Goal: Use online tool/utility: Utilize a website feature to perform a specific function

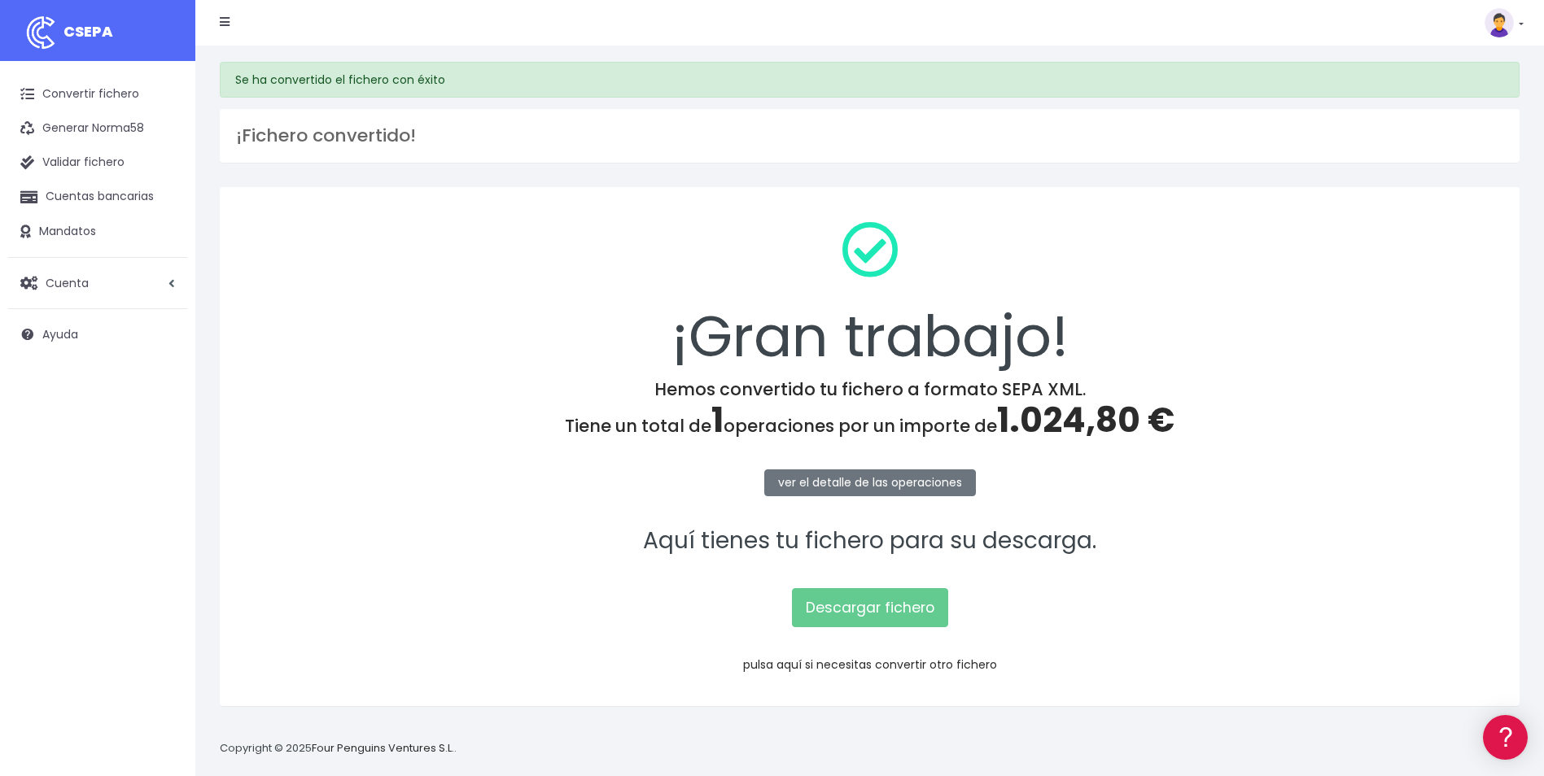
click at [870, 657] on link "pulsa aquí si necesitas convertir otro fichero" at bounding box center [870, 665] width 254 height 16
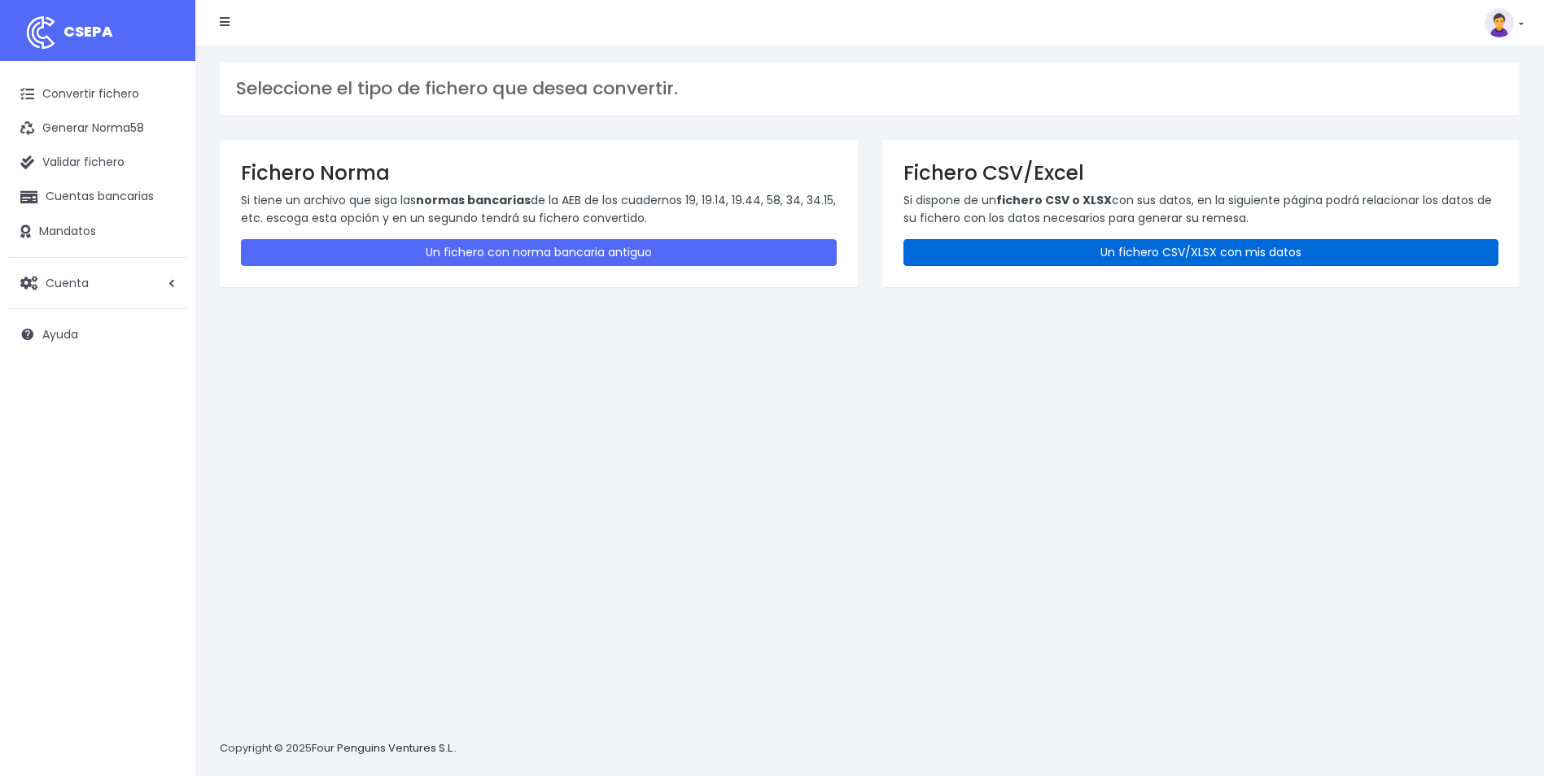
click at [1257, 245] on link "Un fichero CSV/XLSX con mis datos" at bounding box center [1201, 252] width 596 height 27
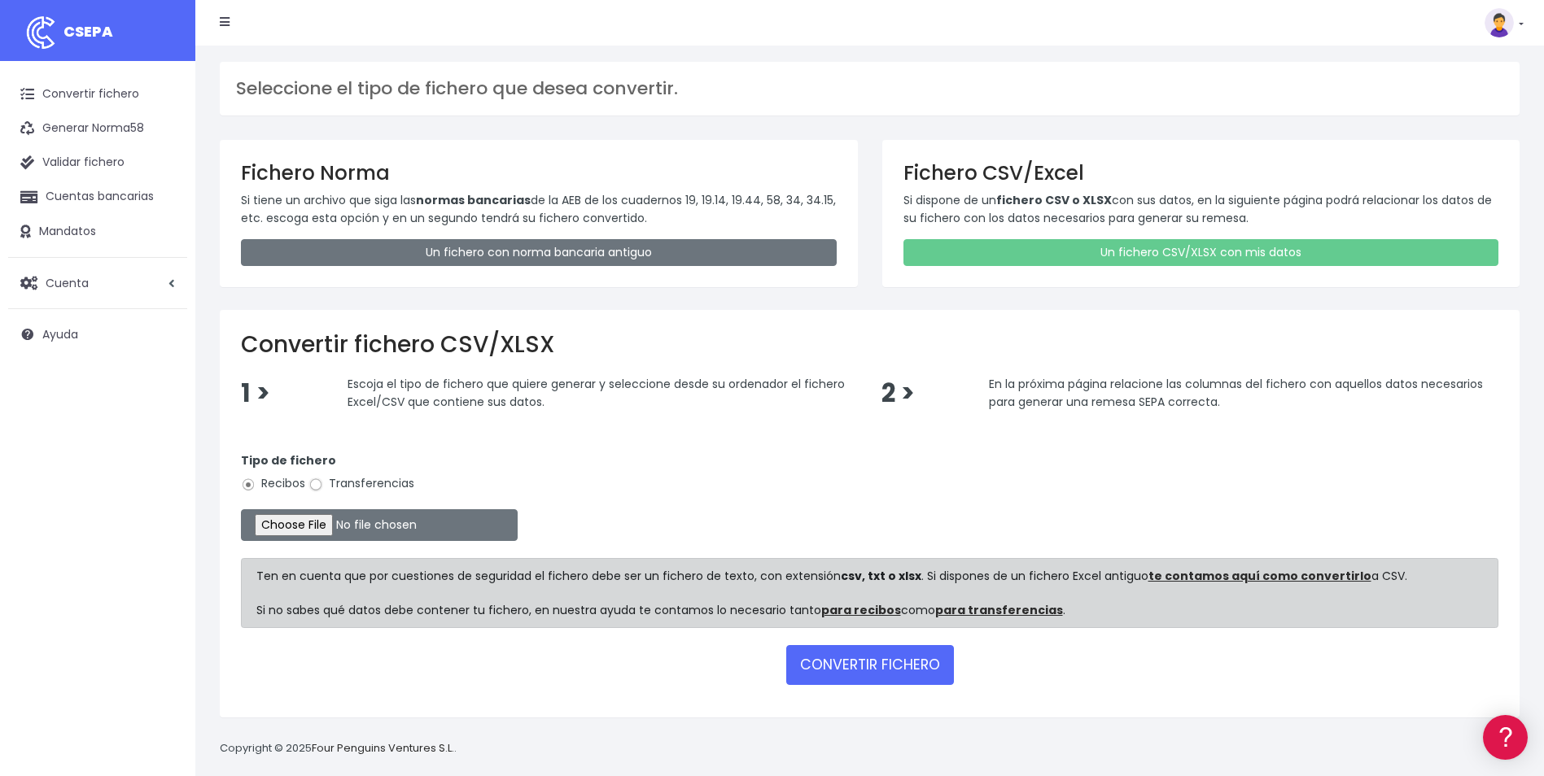
click at [310, 485] on input "Transferencias" at bounding box center [315, 485] width 15 height 15
radio input "true"
click at [319, 527] on input "file" at bounding box center [379, 525] width 277 height 32
type input "C:\fakepath\UTE CANARIAS_LPA_BVACACIONES_LAURAM.csv"
click at [874, 664] on button "CONVERTIR FICHERO" at bounding box center [870, 664] width 168 height 39
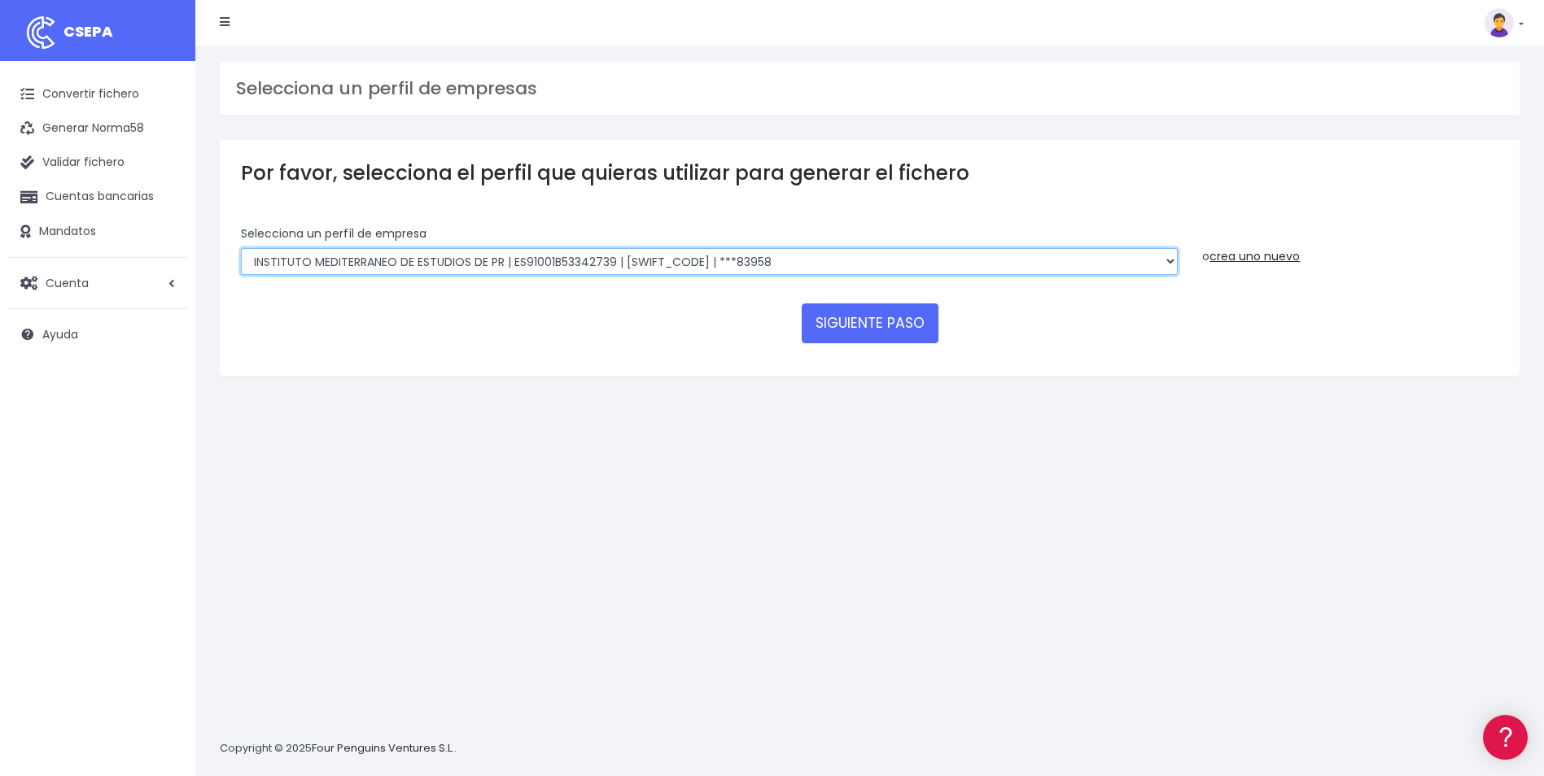
click at [1164, 261] on select "INSTITUTO MEDITERRANEO DE ESTUDIOS DE PR | ES91001B53342739 | BSCHESMMXXX | ***…" at bounding box center [709, 262] width 937 height 28
select select "1887"
click at [241, 248] on select "INSTITUTO MEDITERRANEO DE ESTUDIOS DE PR | ES91001B53342739 | BSCHESMMXXX | ***…" at bounding box center [709, 262] width 937 height 28
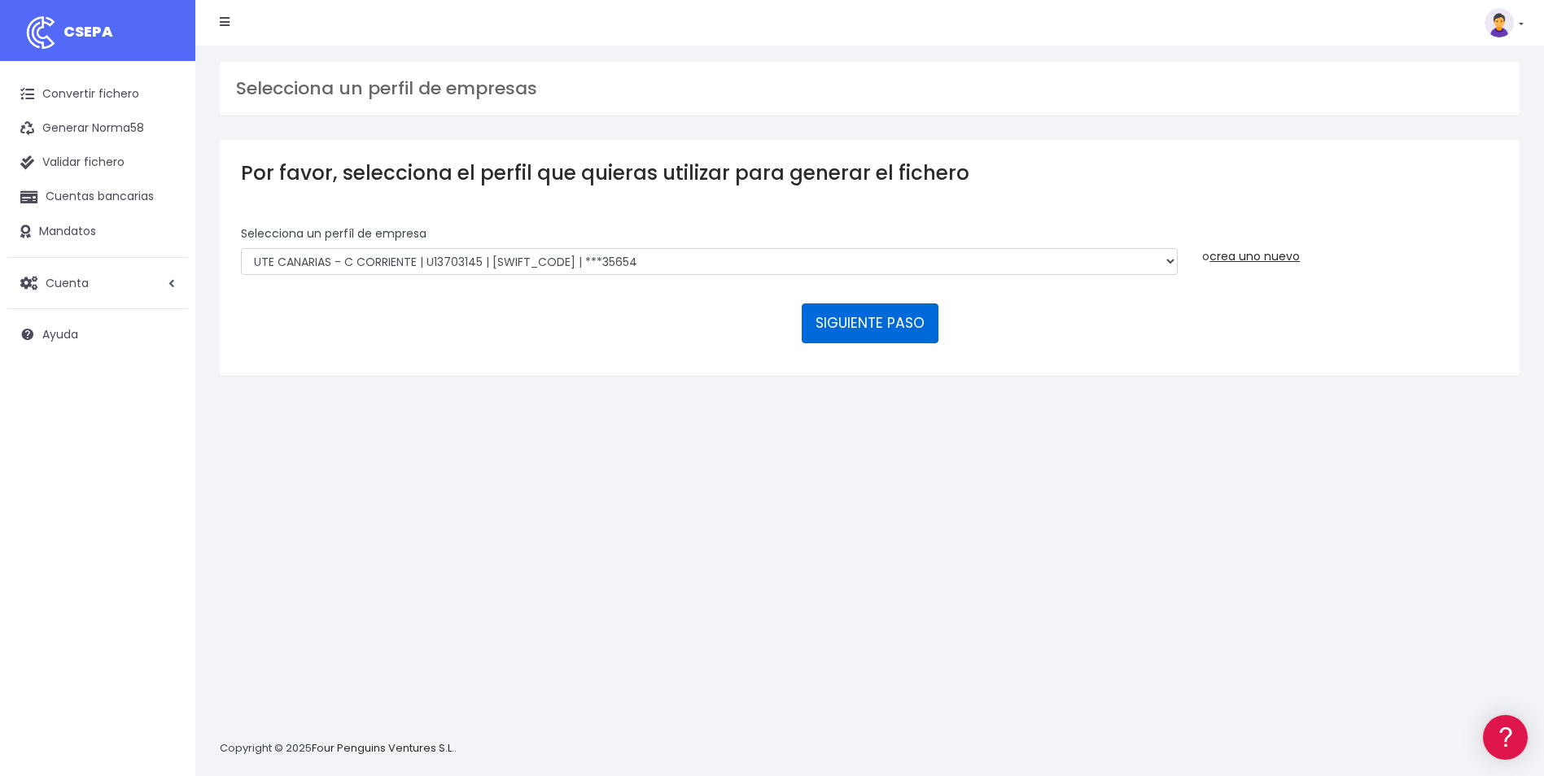
click at [871, 317] on button "SIGUIENTE PASO" at bounding box center [870, 323] width 137 height 39
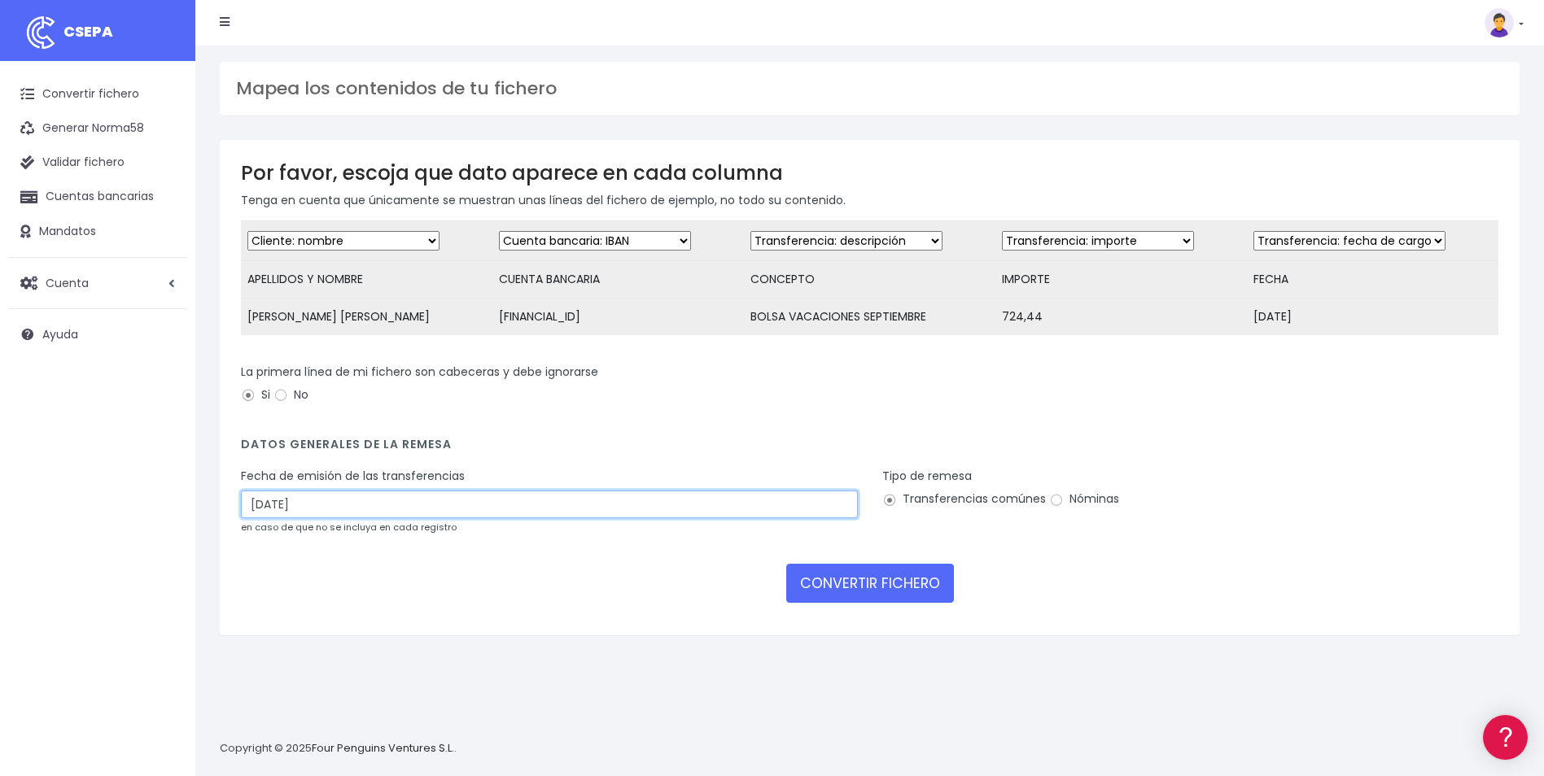
click at [497, 515] on input "04/09/2025" at bounding box center [549, 505] width 617 height 28
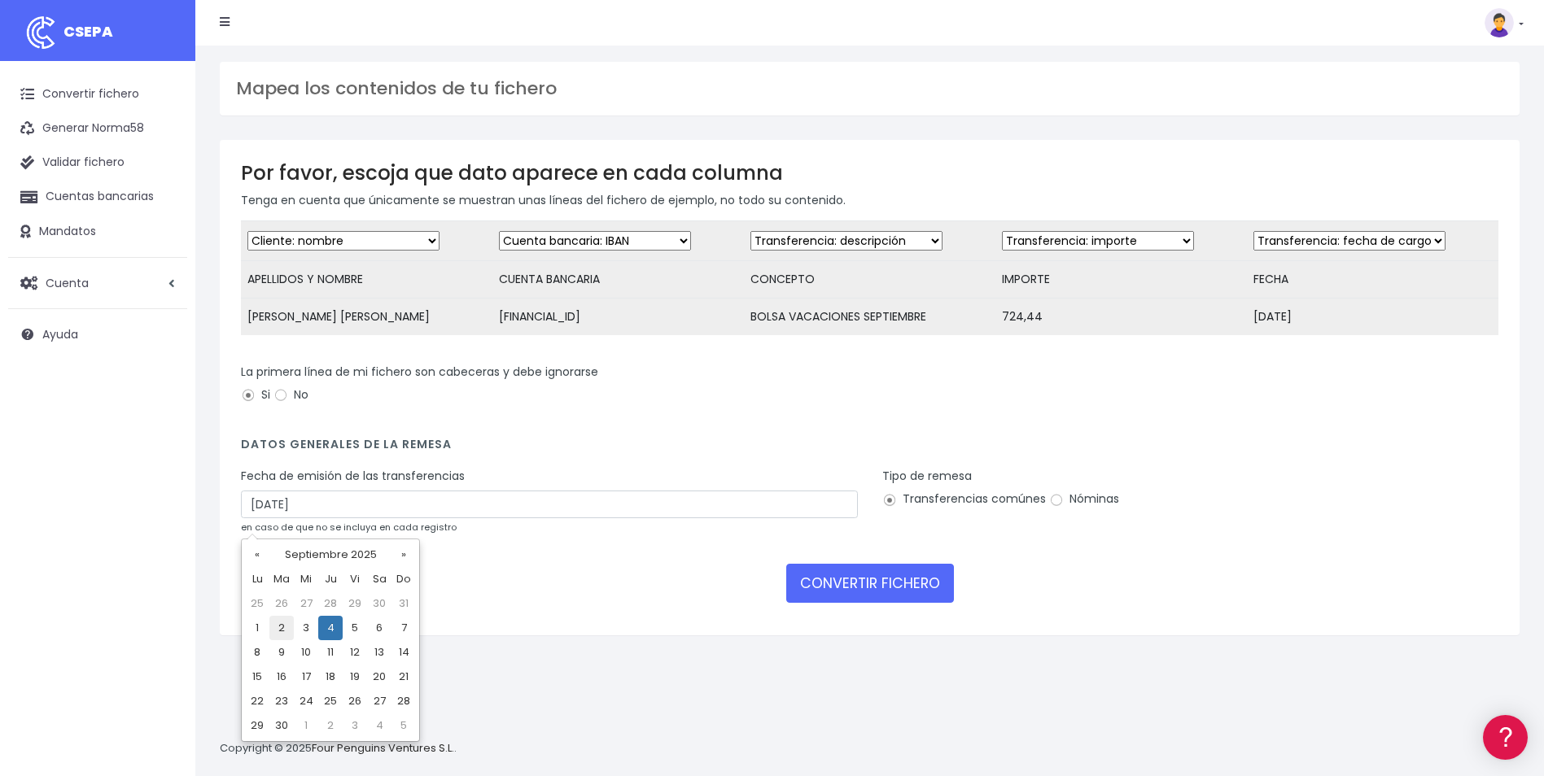
click at [278, 623] on td "2" at bounding box center [281, 628] width 24 height 24
type input "02/09/2025"
click at [1057, 508] on input "Nóminas" at bounding box center [1056, 500] width 15 height 15
radio input "true"
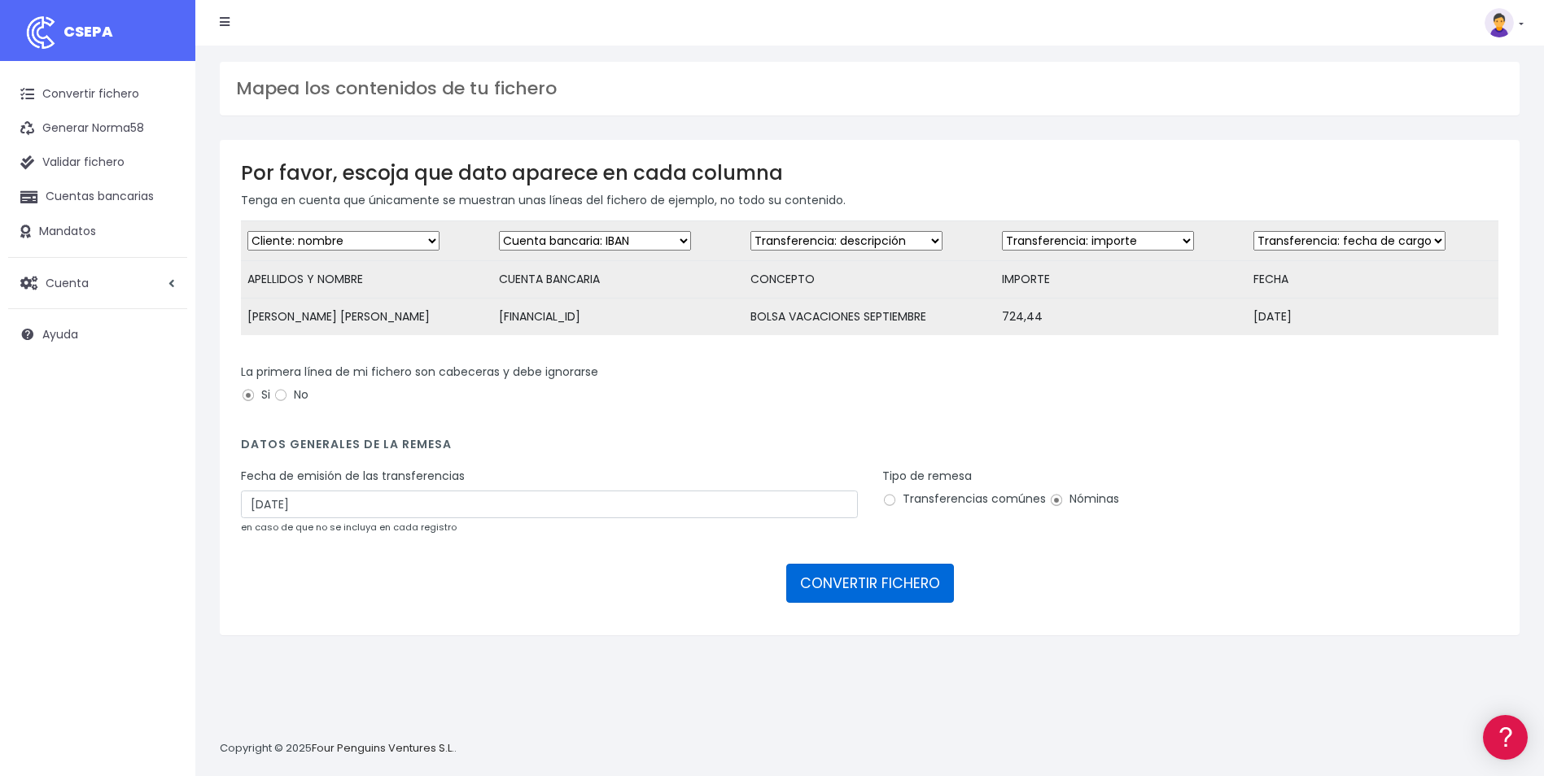
click at [854, 598] on button "CONVERTIR FICHERO" at bounding box center [870, 583] width 168 height 39
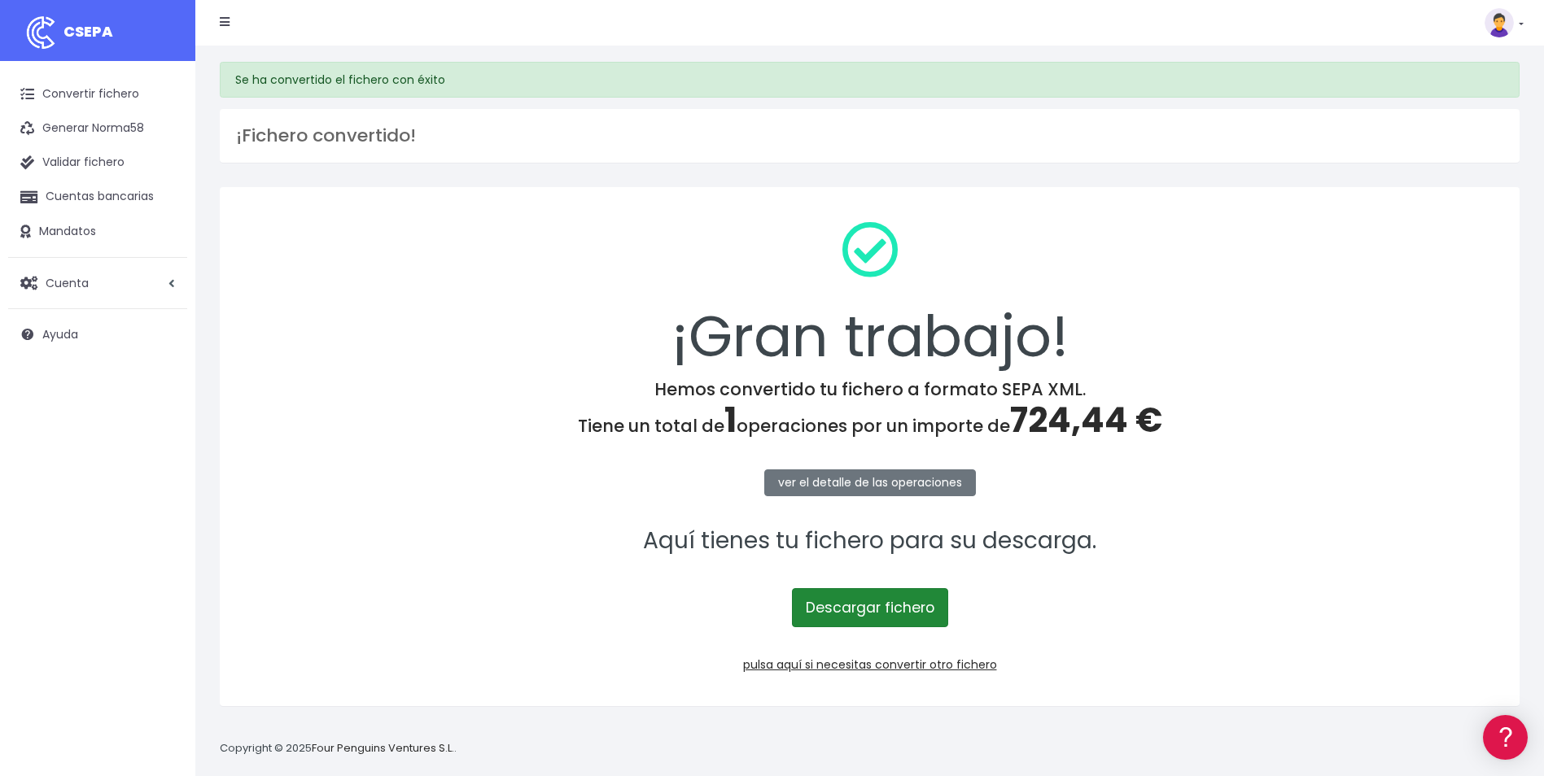
click at [879, 606] on link "Descargar fichero" at bounding box center [870, 607] width 156 height 39
click at [885, 663] on link "pulsa aquí si necesitas convertir otro fichero" at bounding box center [870, 665] width 254 height 16
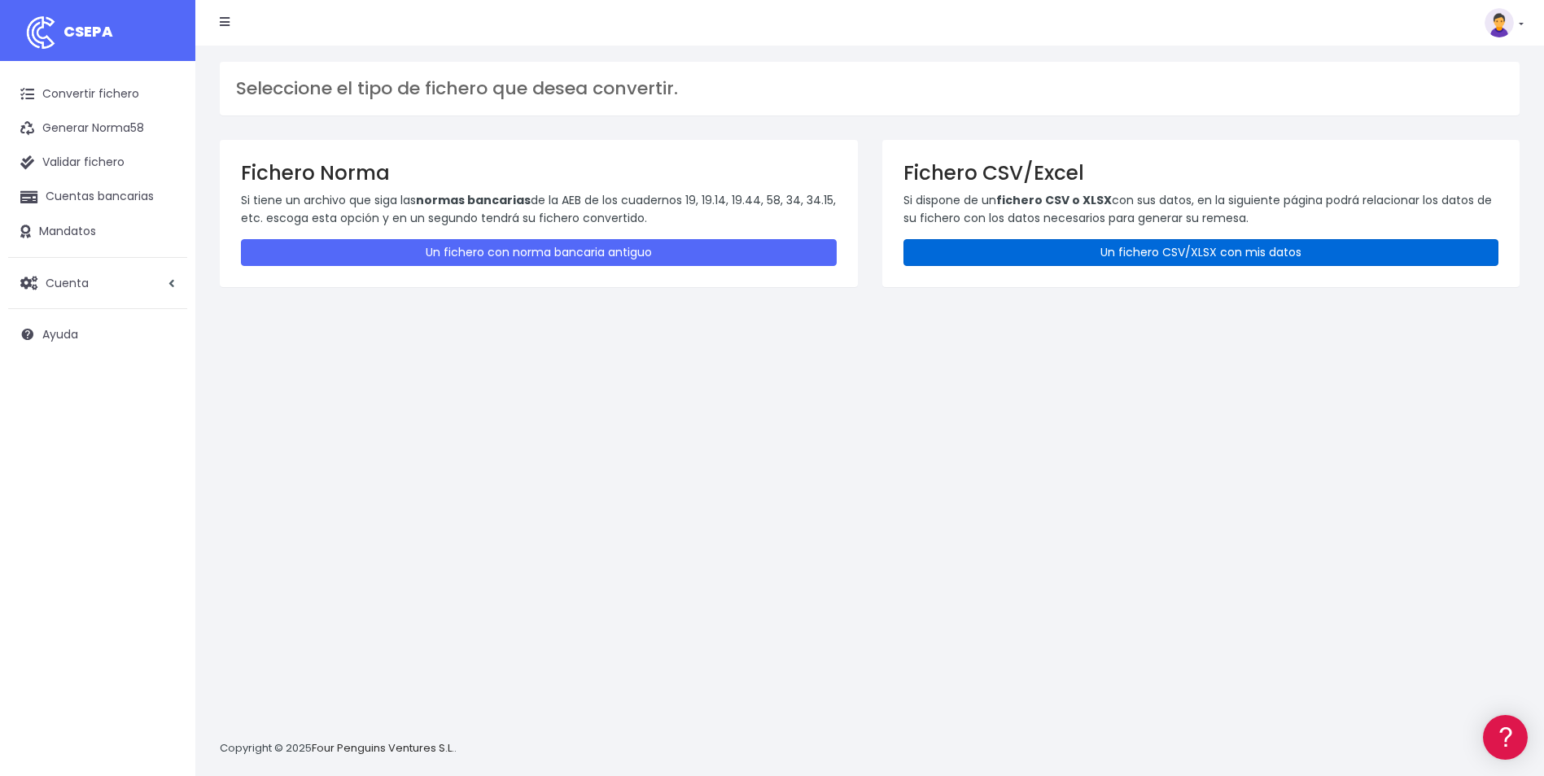
click at [1140, 243] on link "Un fichero CSV/XLSX con mis datos" at bounding box center [1201, 252] width 596 height 27
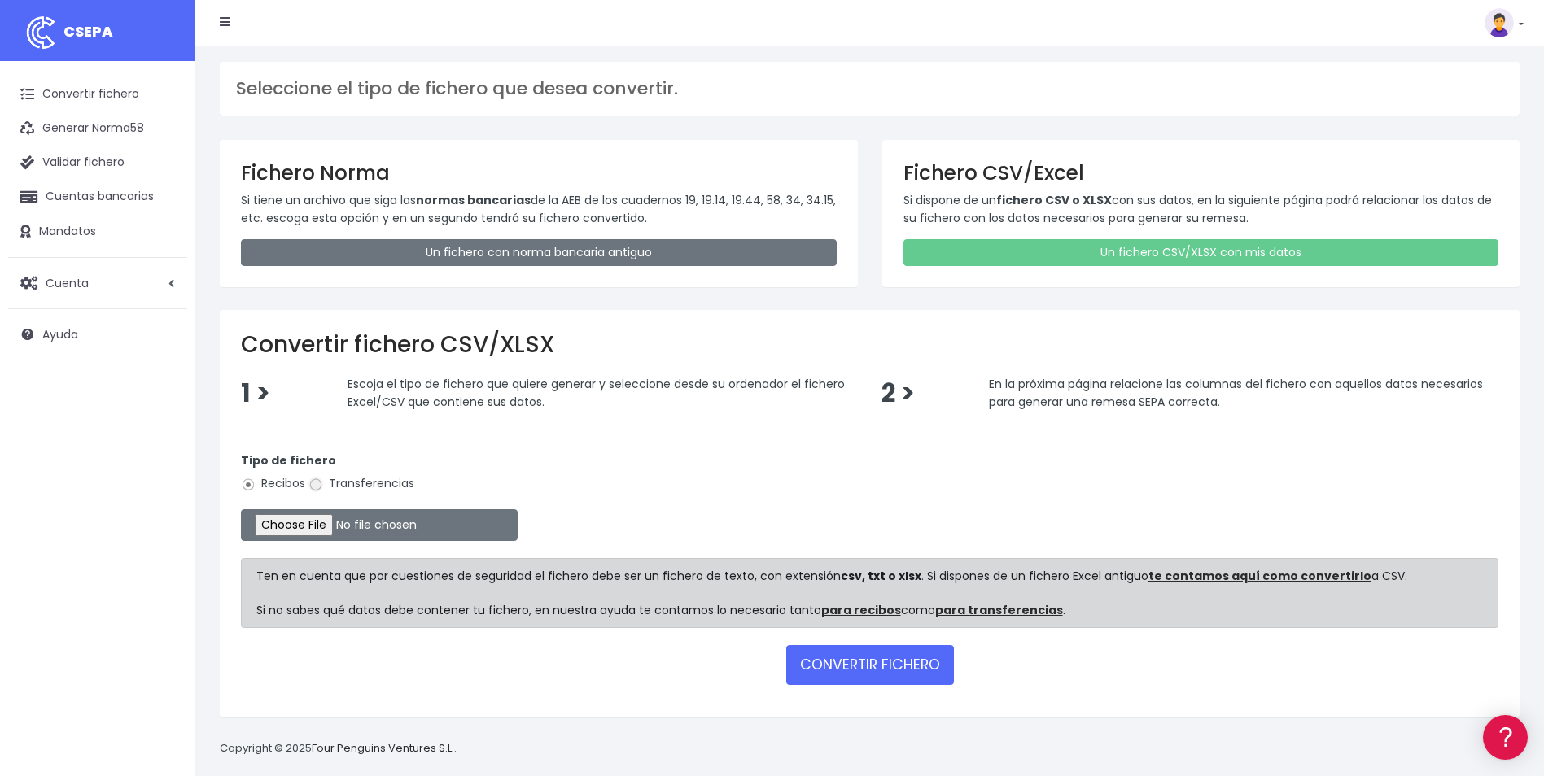
drag, startPoint x: 316, startPoint y: 483, endPoint x: 316, endPoint y: 492, distance: 9.0
click at [316, 484] on input "Transferencias" at bounding box center [315, 485] width 15 height 15
radio input "true"
click at [318, 532] on input "file" at bounding box center [379, 525] width 277 height 32
type input "C:\fakepath\Copia de UTECANARIAS_ACE_BVACACIONES_LUISROSALES.csv"
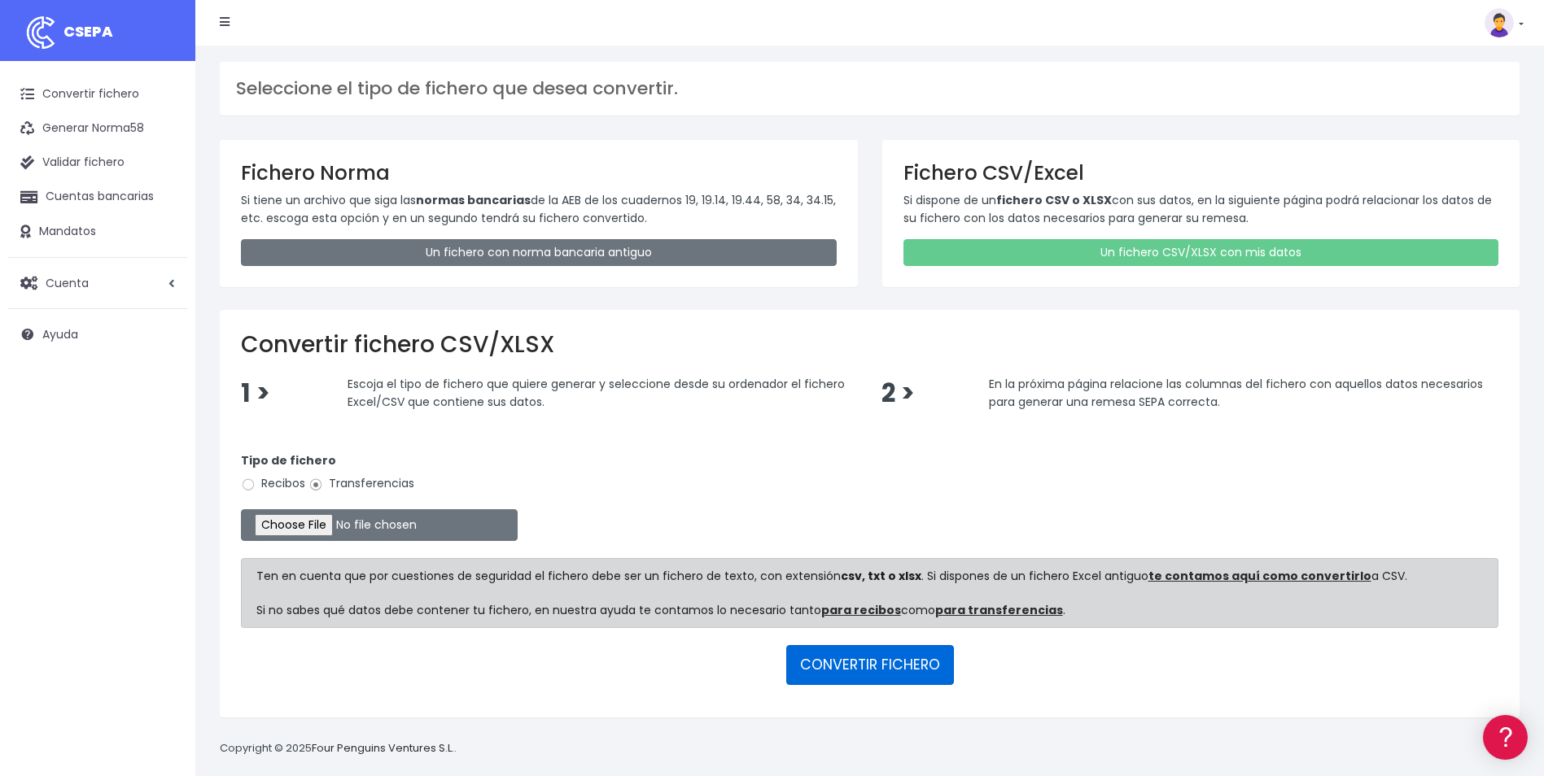
click at [854, 672] on button "CONVERTIR FICHERO" at bounding box center [870, 664] width 168 height 39
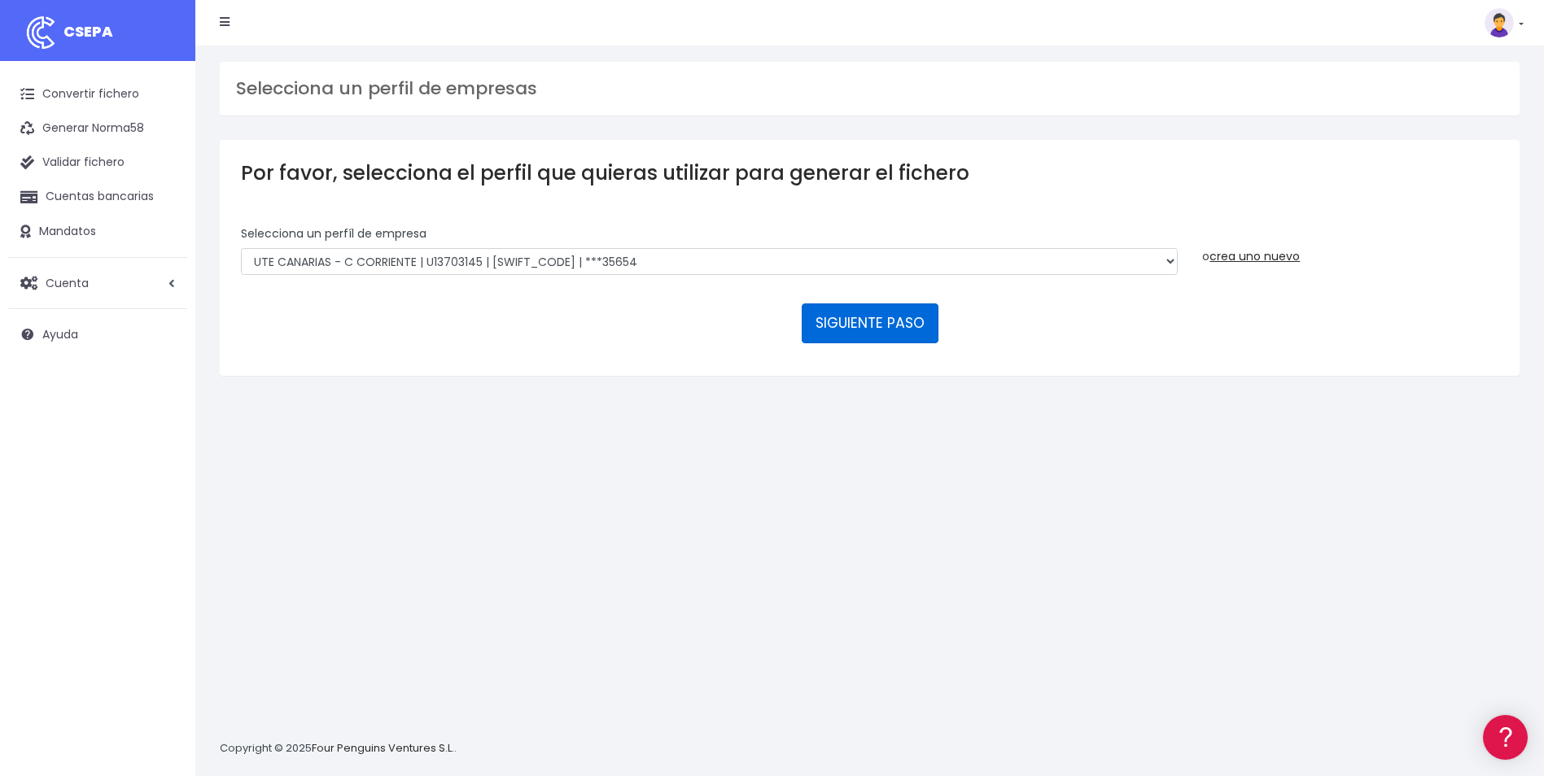
click at [885, 314] on button "SIGUIENTE PASO" at bounding box center [870, 323] width 137 height 39
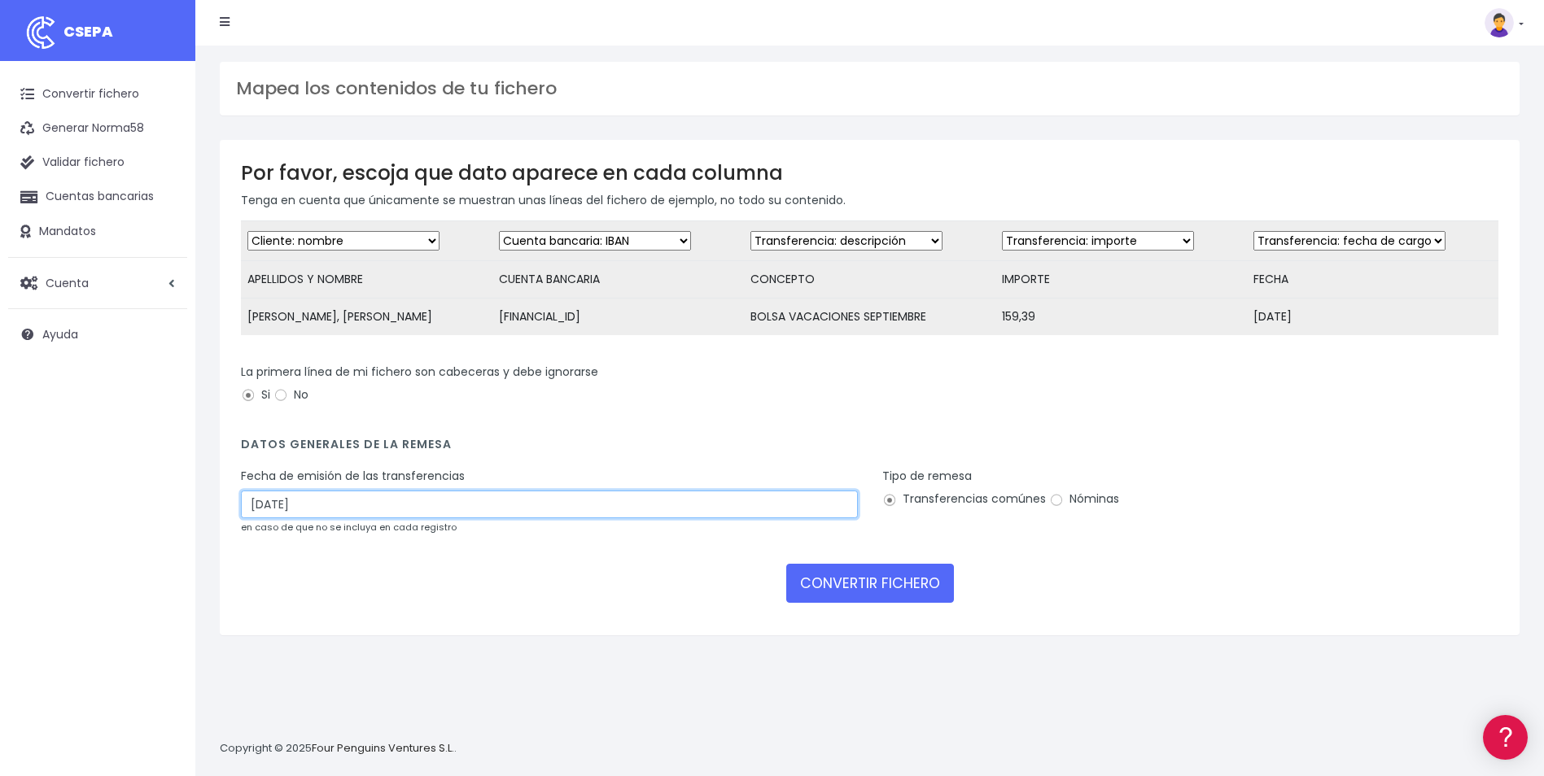
click at [440, 518] on input "04/09/2025" at bounding box center [549, 505] width 617 height 28
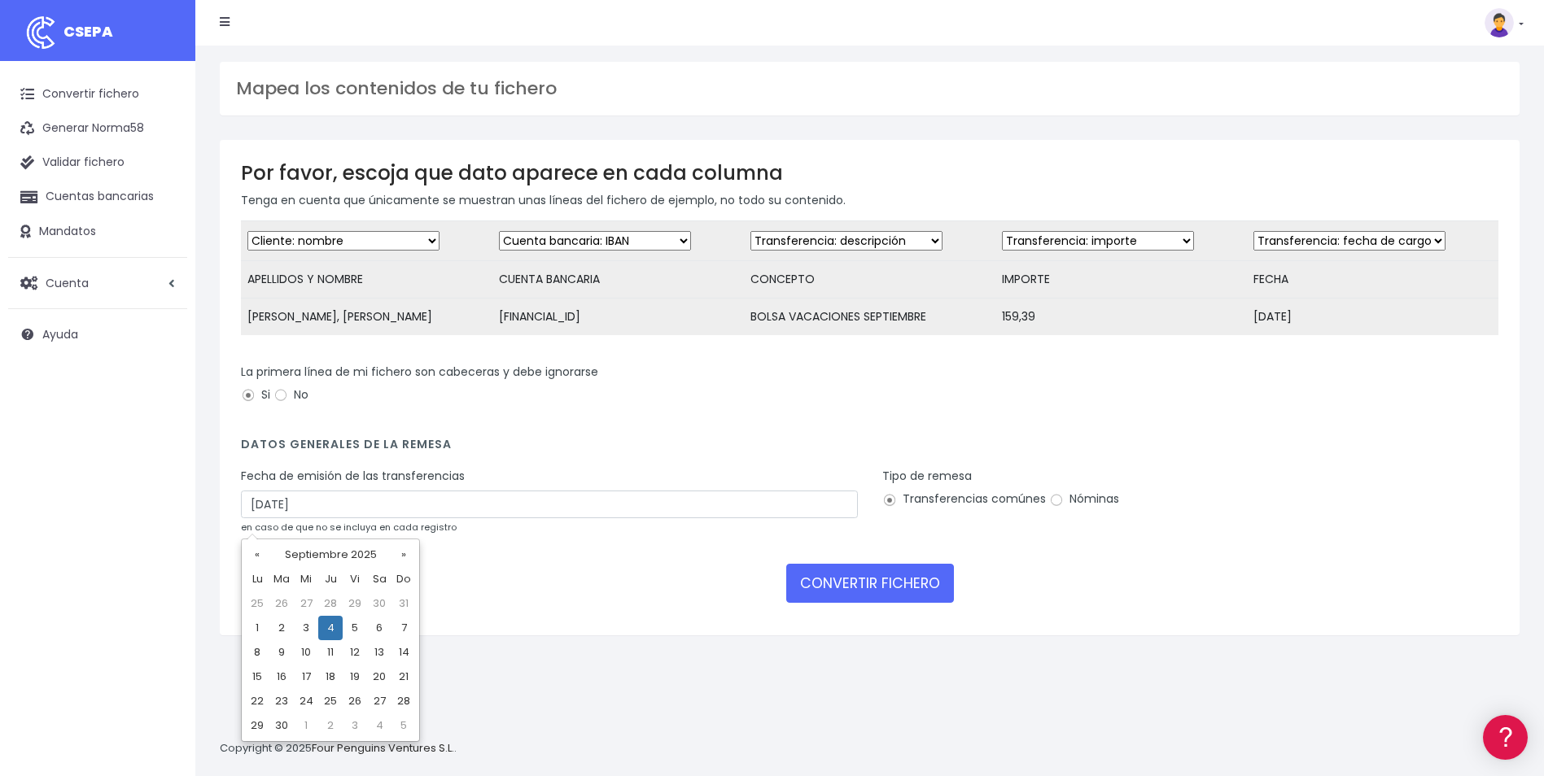
drag, startPoint x: 282, startPoint y: 623, endPoint x: 680, endPoint y: 604, distance: 398.4
click at [284, 623] on td "2" at bounding box center [281, 628] width 24 height 24
type input "02/09/2025"
click at [1058, 508] on input "Nóminas" at bounding box center [1056, 500] width 15 height 15
radio input "true"
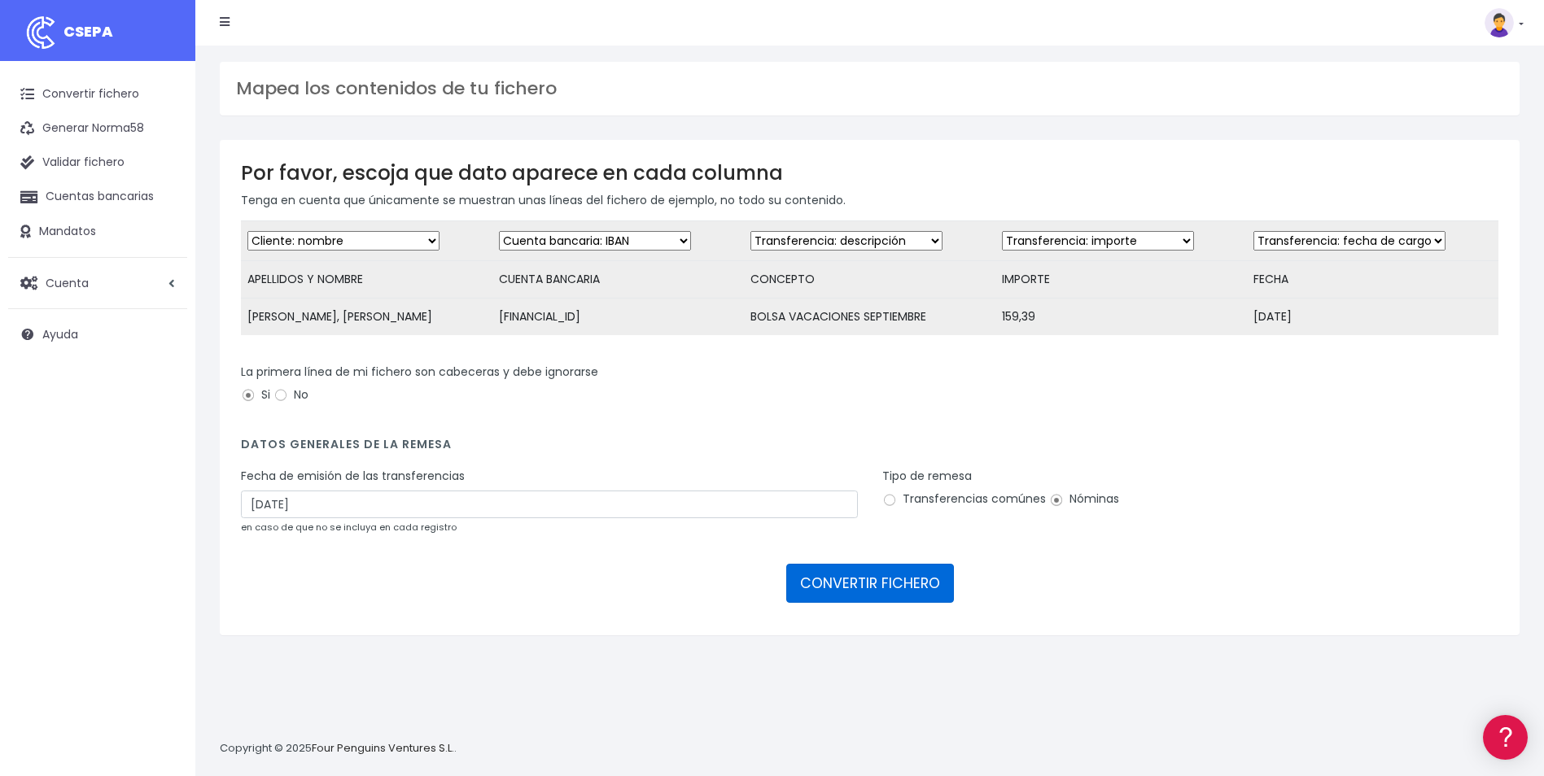
click at [888, 589] on button "CONVERTIR FICHERO" at bounding box center [870, 583] width 168 height 39
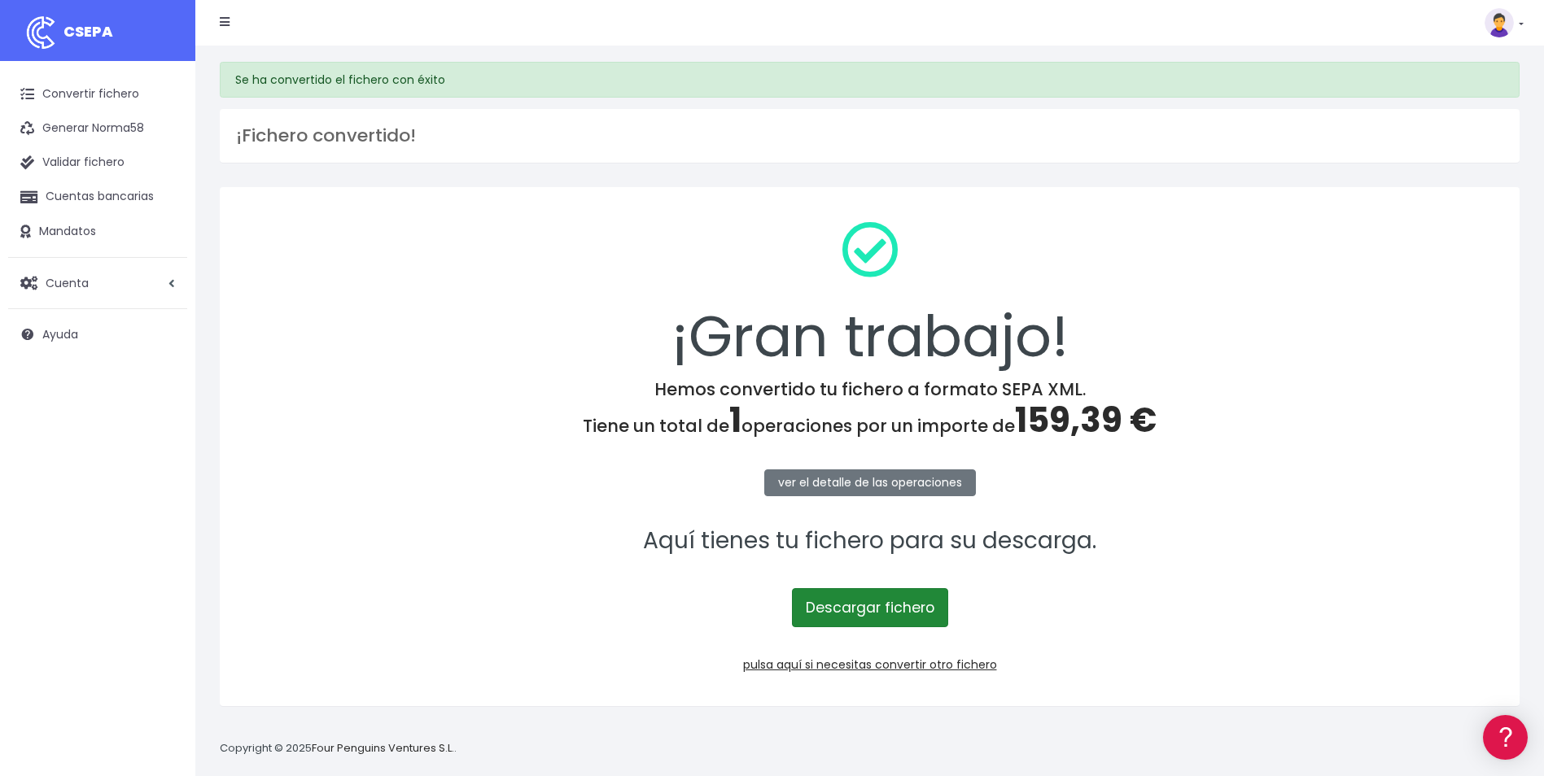
click at [855, 614] on link "Descargar fichero" at bounding box center [870, 607] width 156 height 39
